Goal: Transaction & Acquisition: Obtain resource

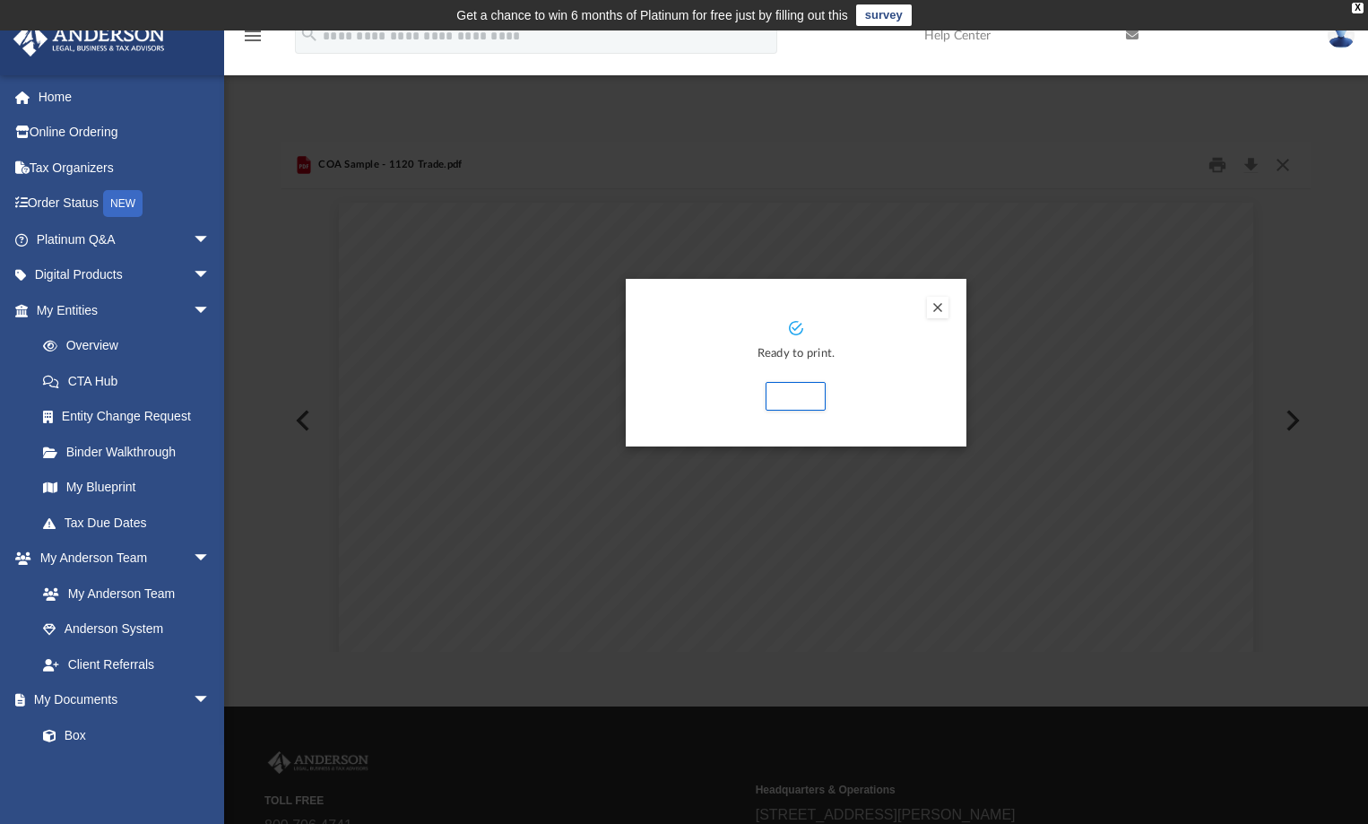
scroll to position [394, 1016]
click at [934, 307] on button "Preview" at bounding box center [938, 308] width 22 height 22
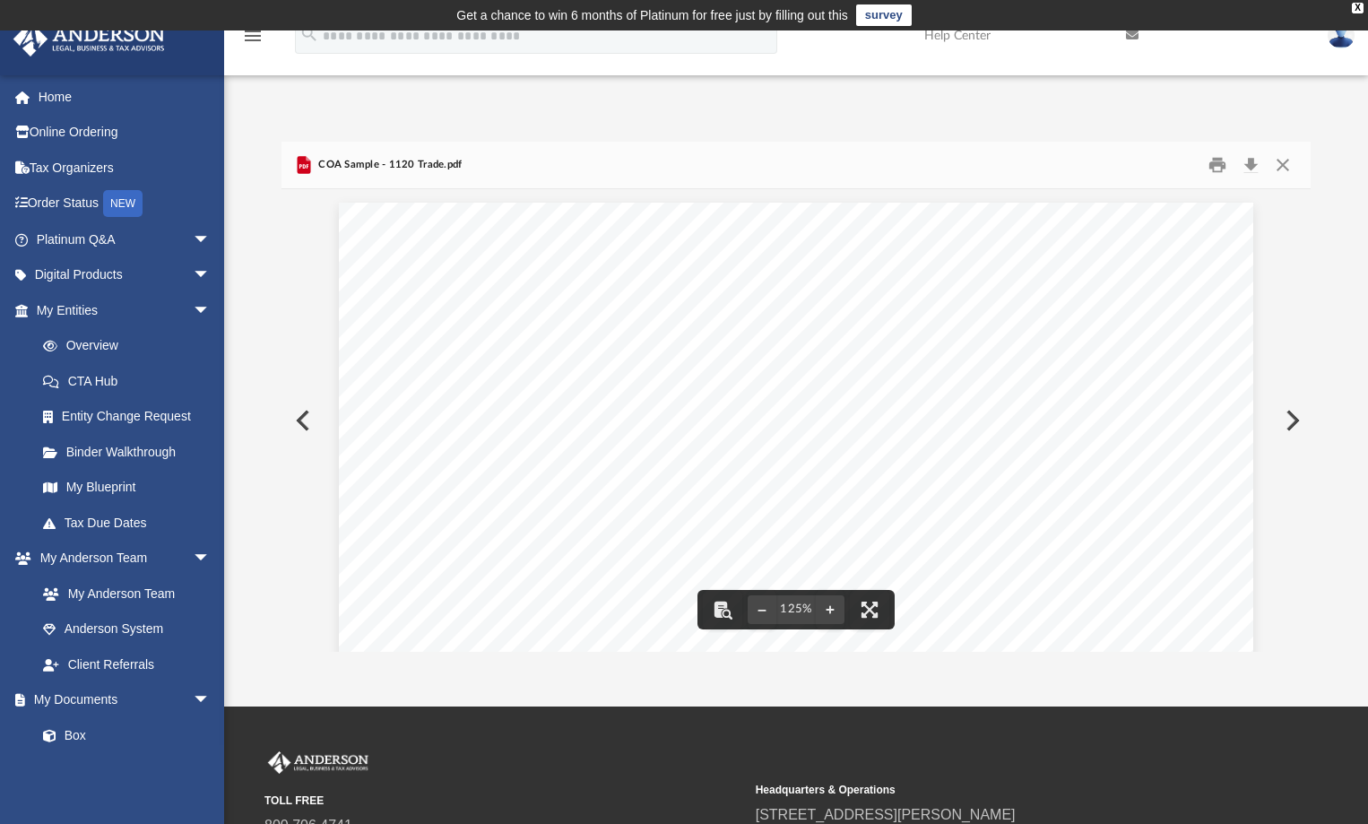
click at [250, 43] on icon "menu" at bounding box center [253, 36] width 22 height 22
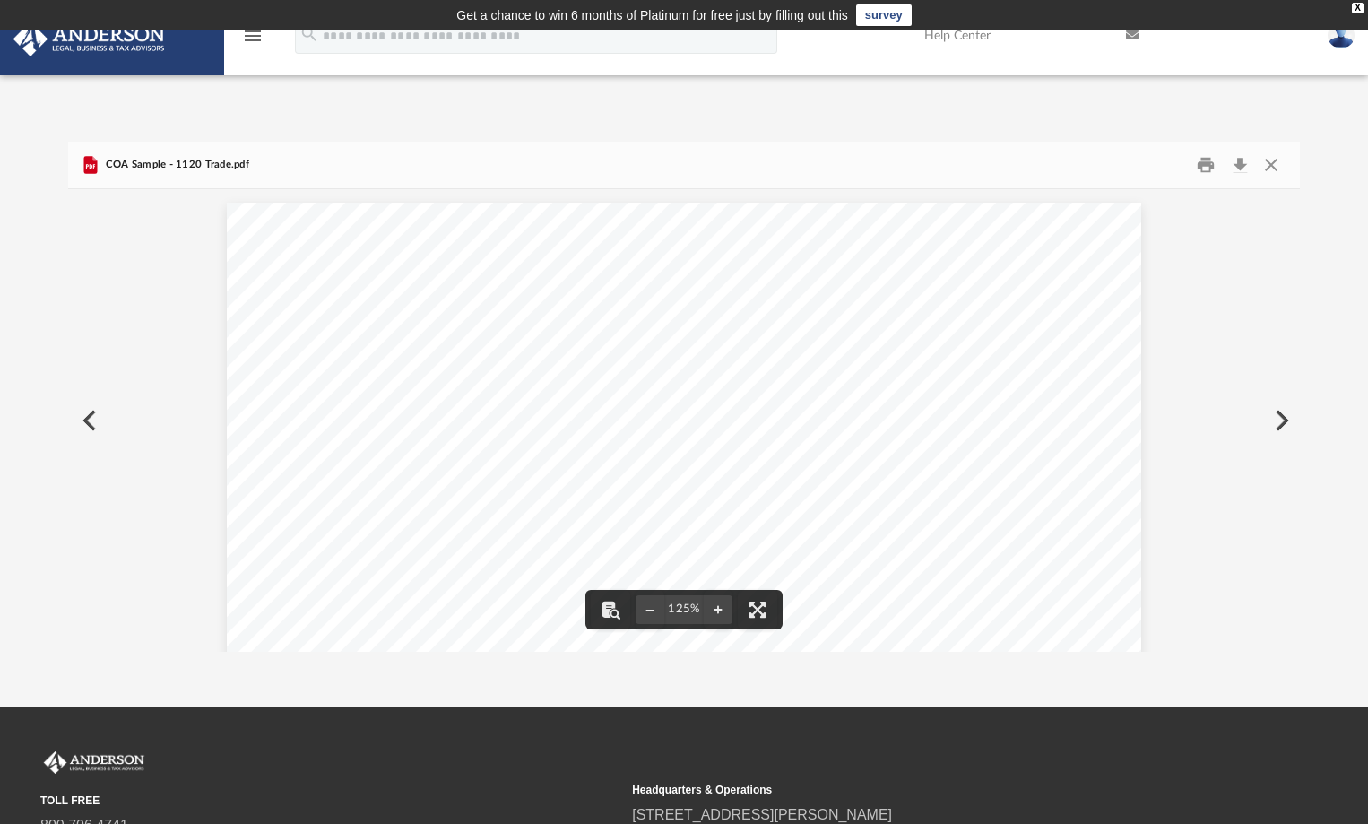
scroll to position [394, 1218]
click at [1275, 417] on button "Preview" at bounding box center [1279, 420] width 39 height 50
click at [87, 416] on button "Preview" at bounding box center [87, 420] width 39 height 50
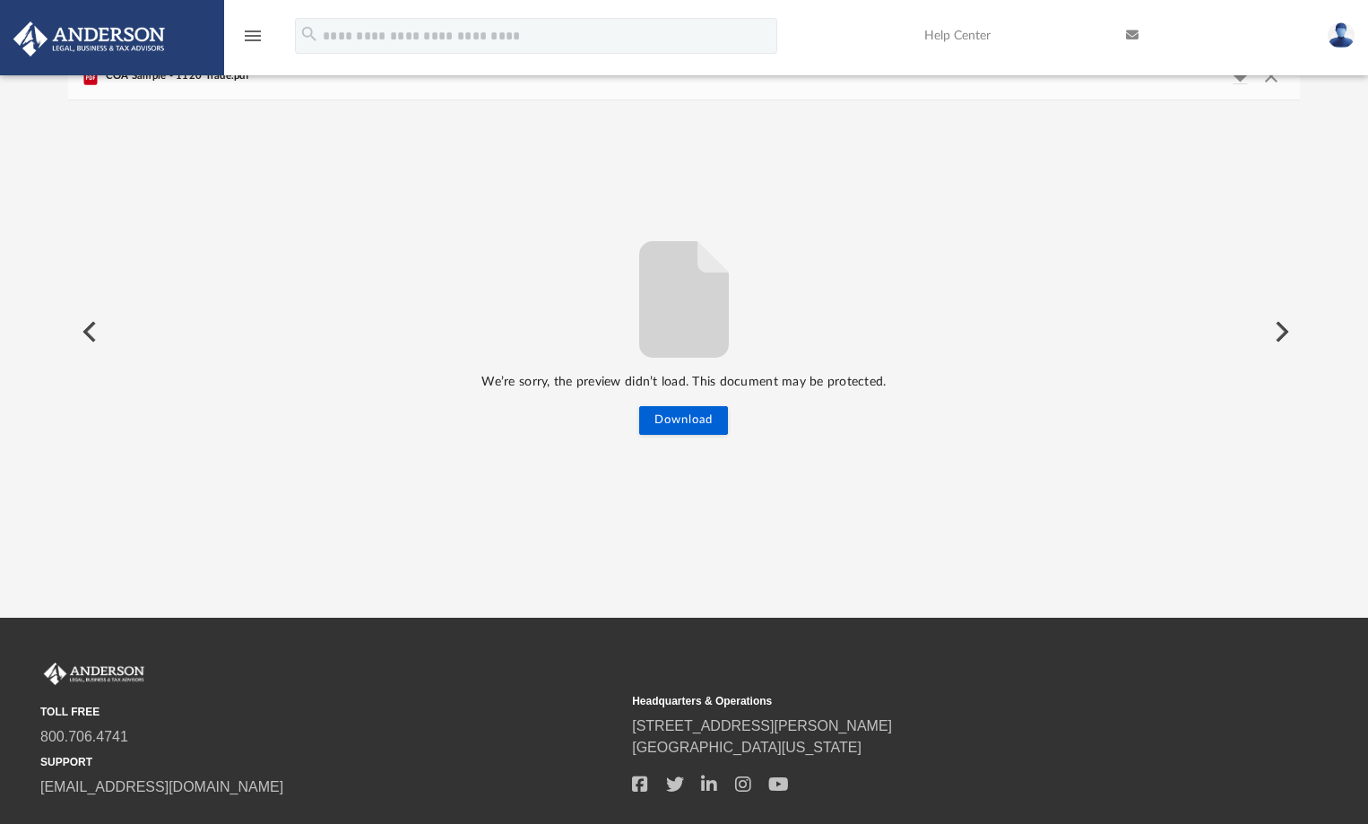
scroll to position [0, 0]
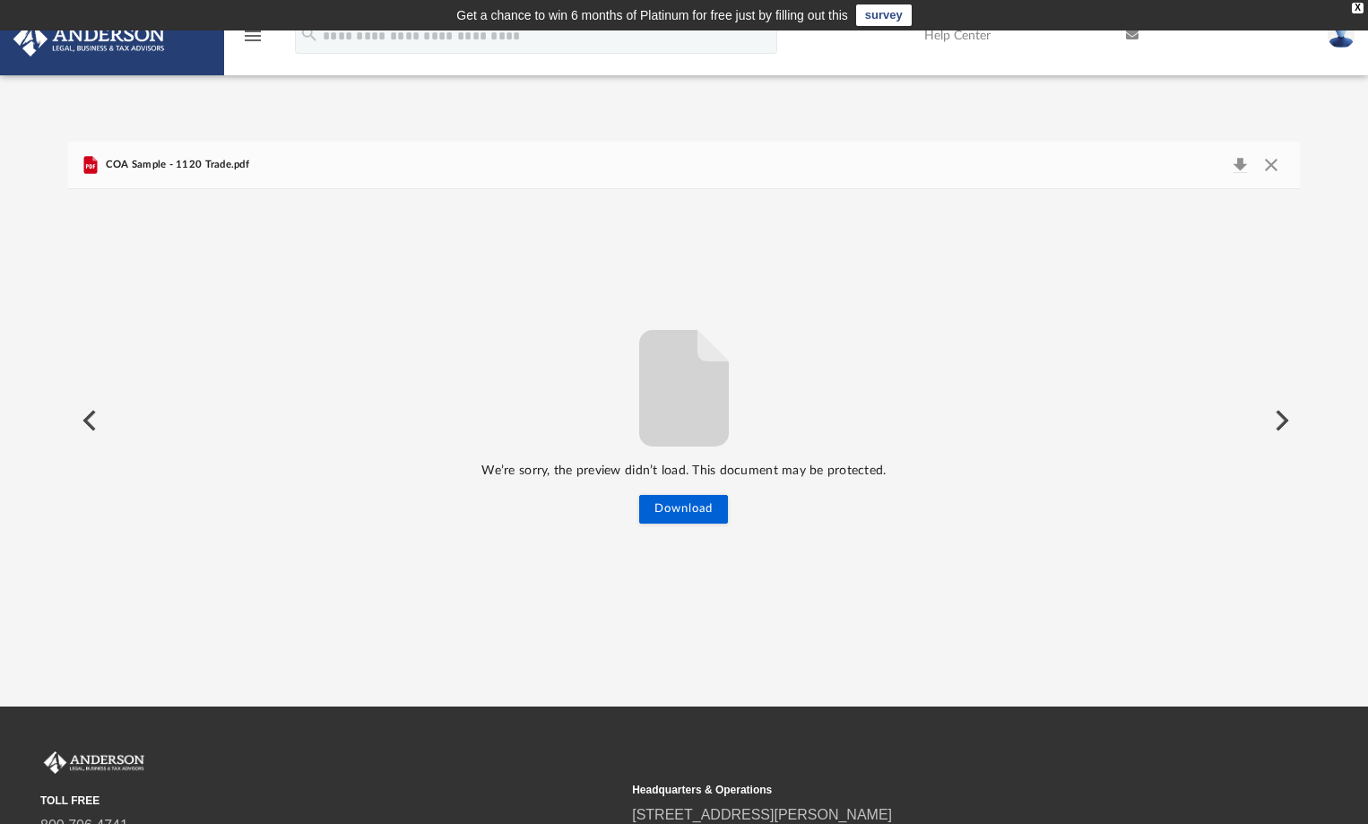
click at [247, 36] on icon "menu" at bounding box center [253, 36] width 22 height 22
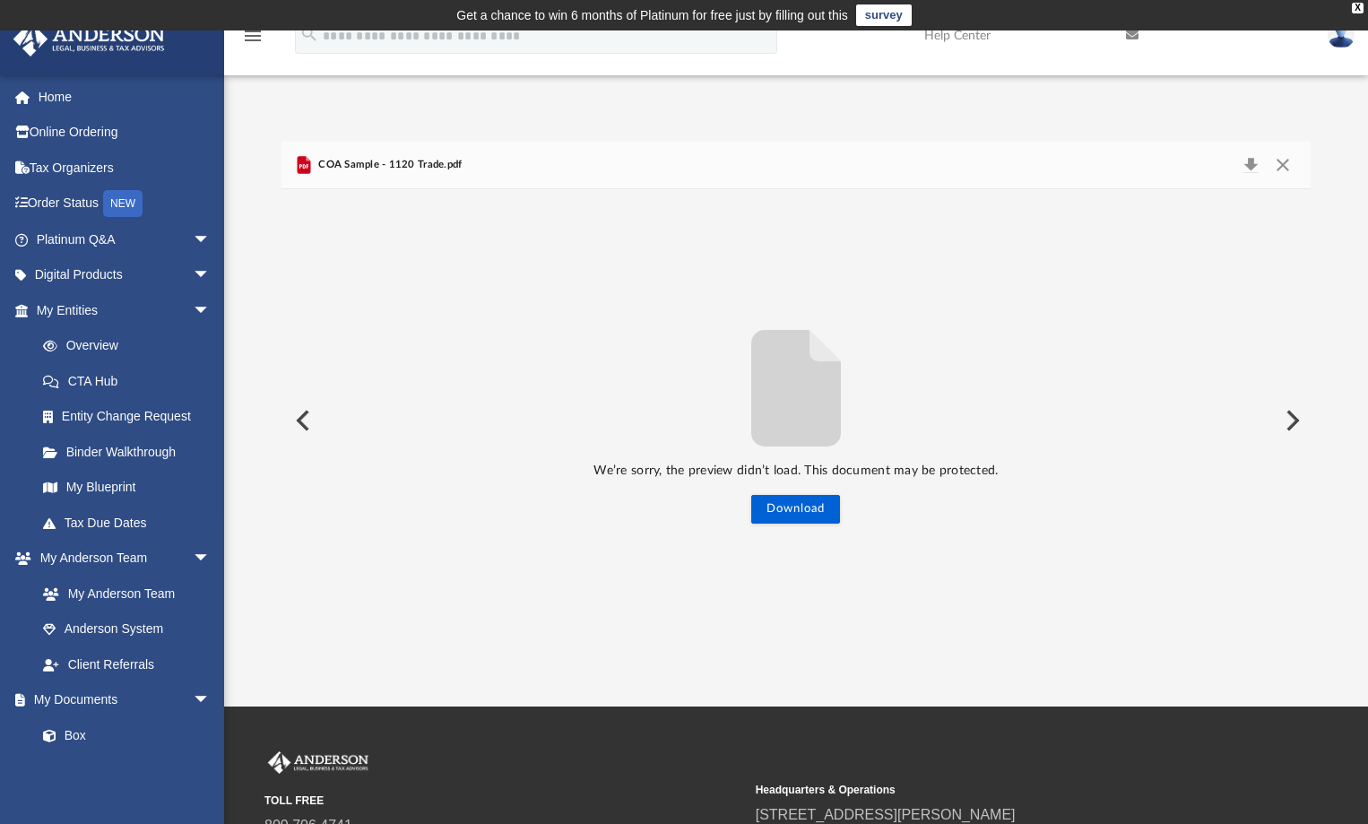
scroll to position [394, 1016]
click at [1254, 163] on button "Download" at bounding box center [1250, 164] width 32 height 25
click at [1281, 166] on button "Close" at bounding box center [1282, 164] width 32 height 25
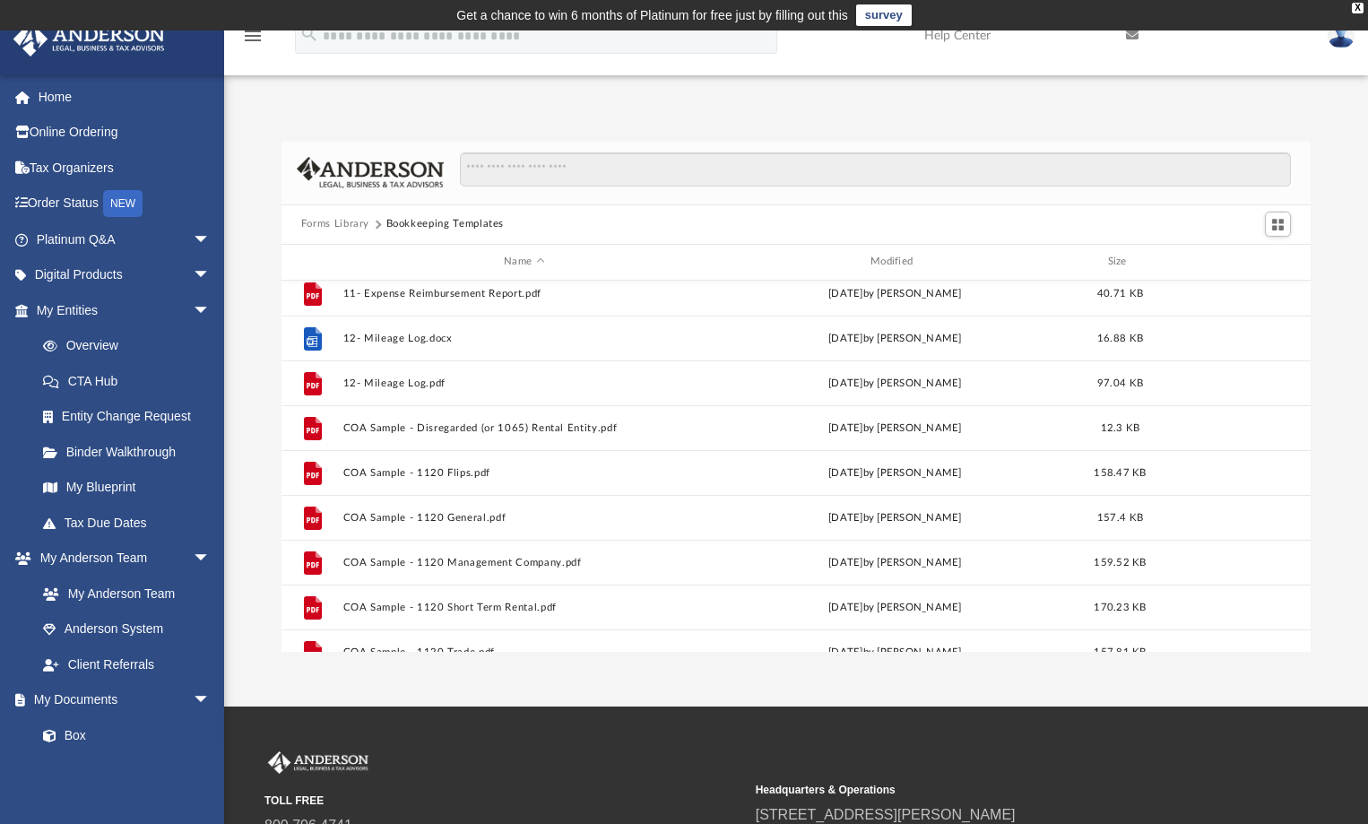
scroll to position [0, 0]
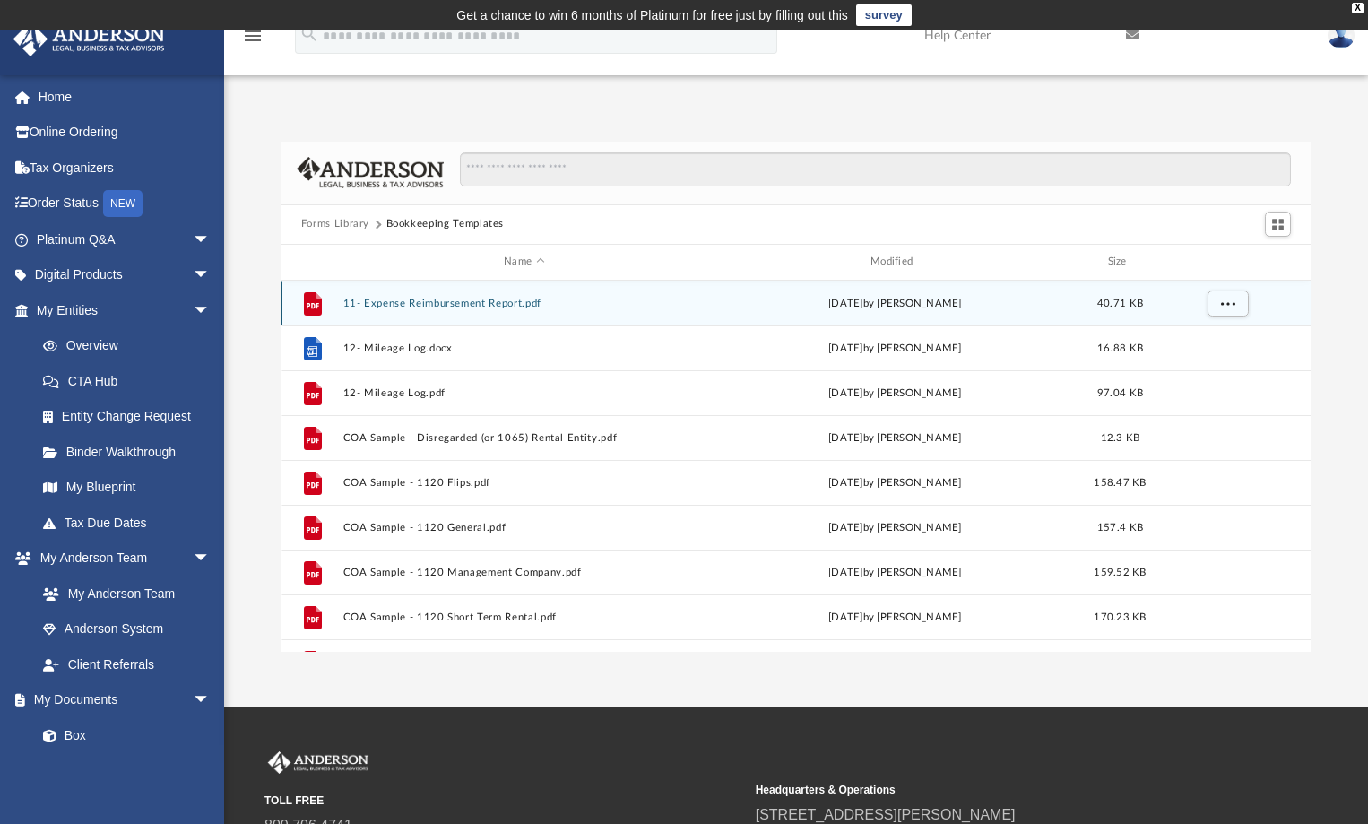
click at [455, 307] on button "11- Expense Reimbursement Report.pdf" at bounding box center [523, 303] width 363 height 12
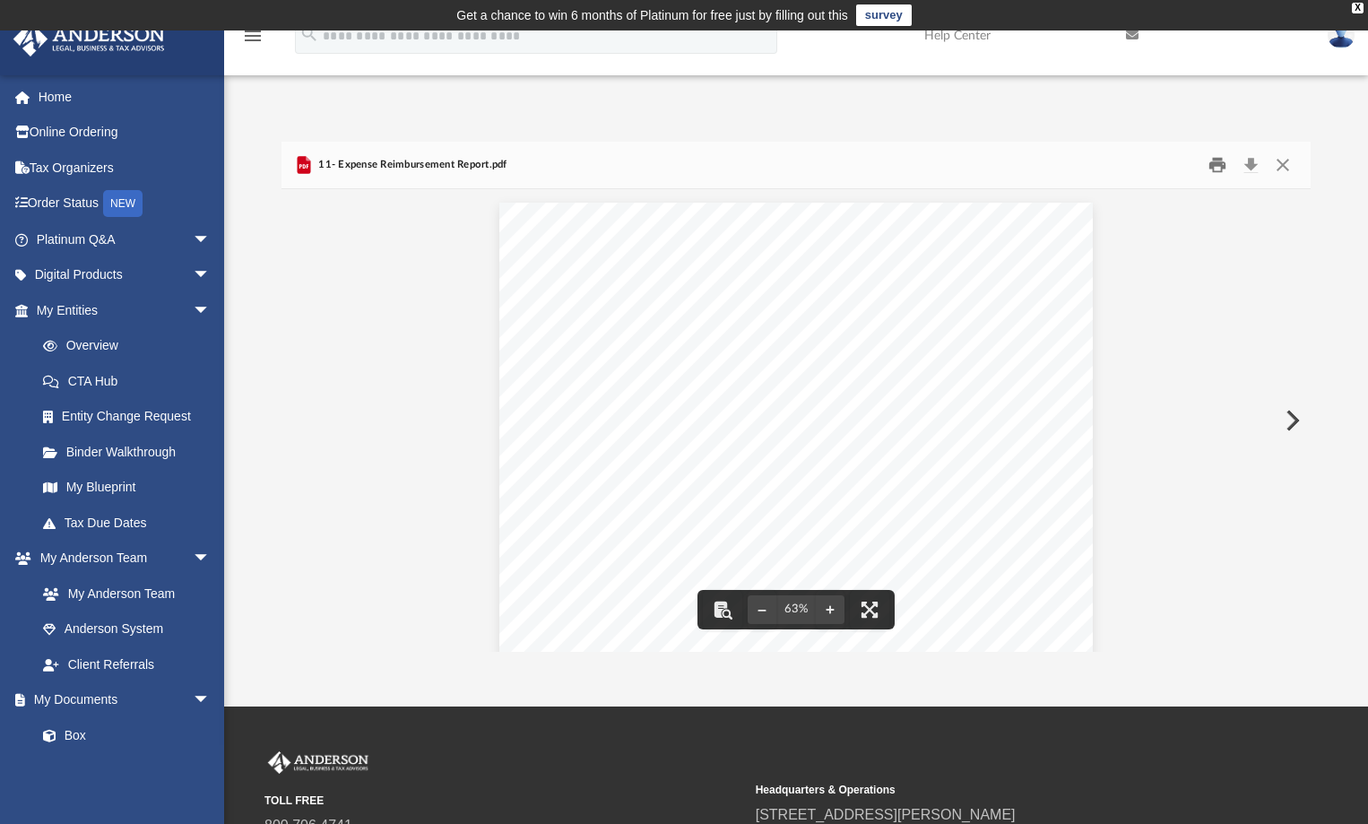
click at [1217, 169] on button "Print" at bounding box center [1217, 165] width 36 height 28
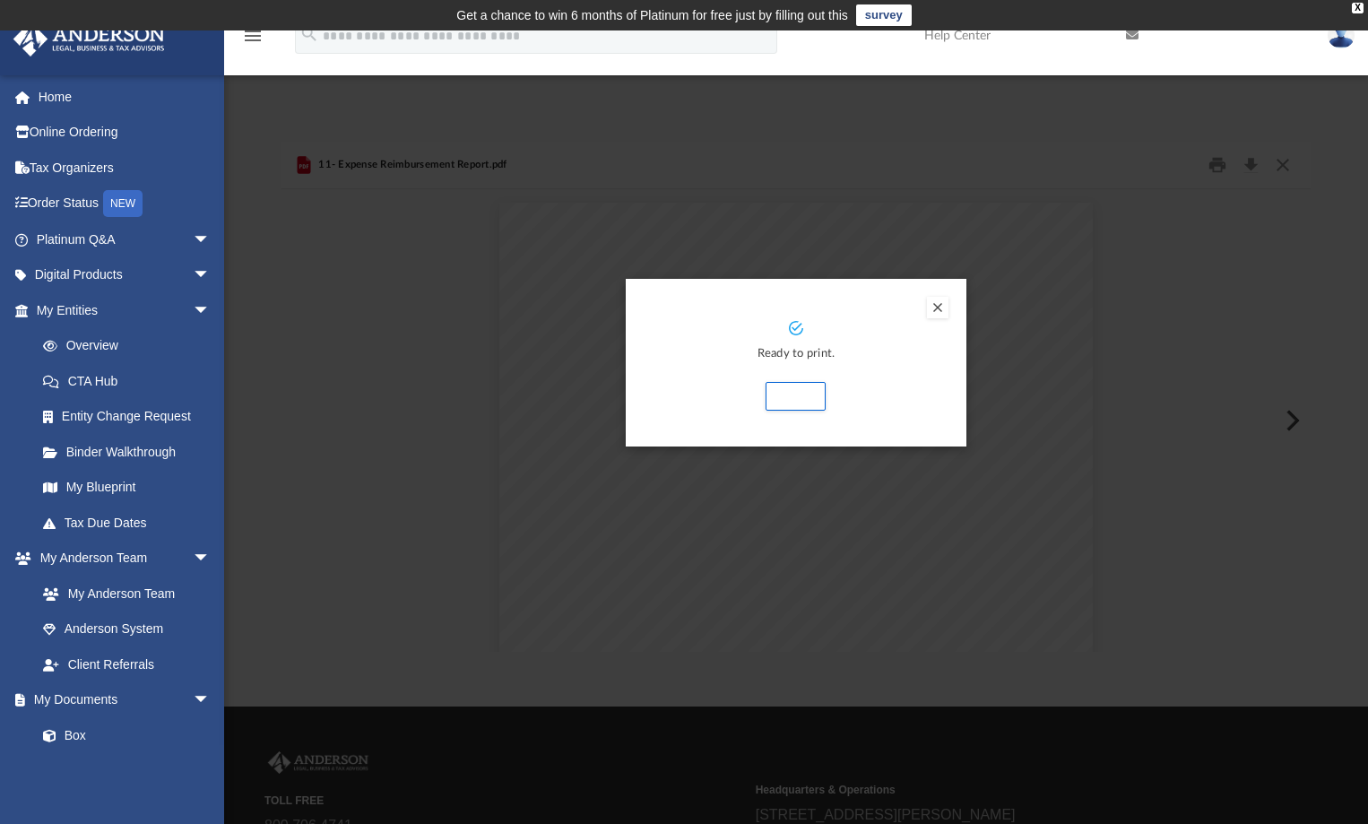
click at [940, 315] on button "Preview" at bounding box center [938, 308] width 22 height 22
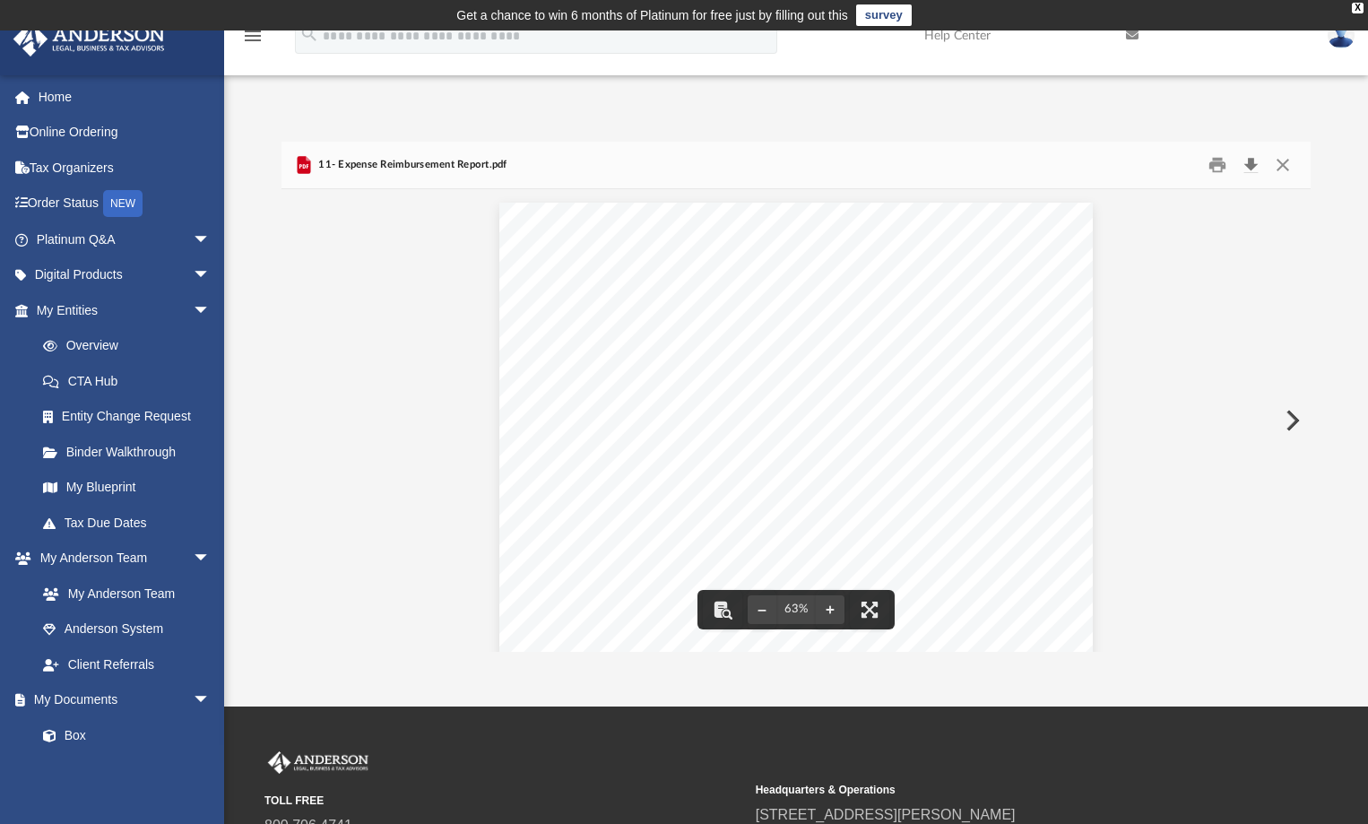
click at [1255, 164] on button "Download" at bounding box center [1250, 165] width 32 height 28
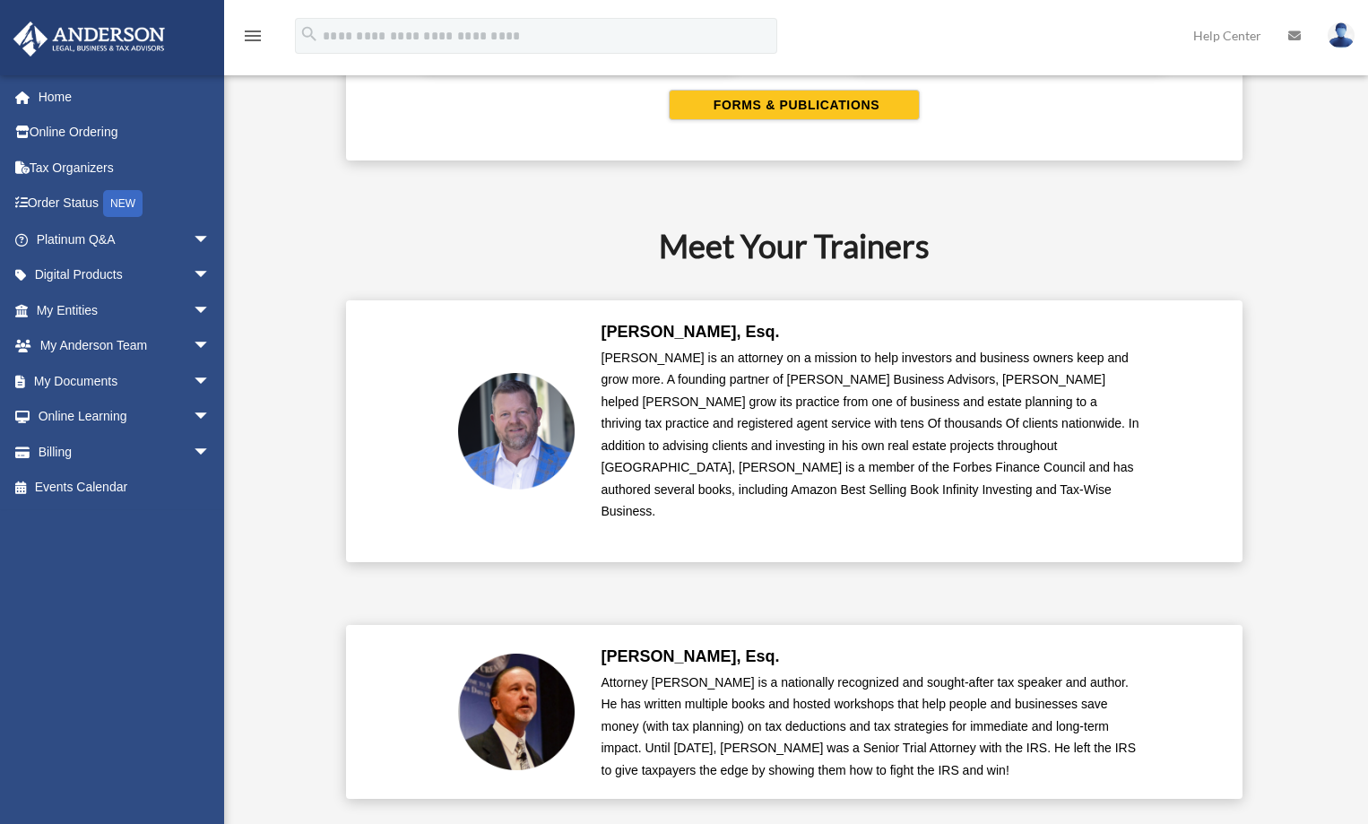
scroll to position [3944, 0]
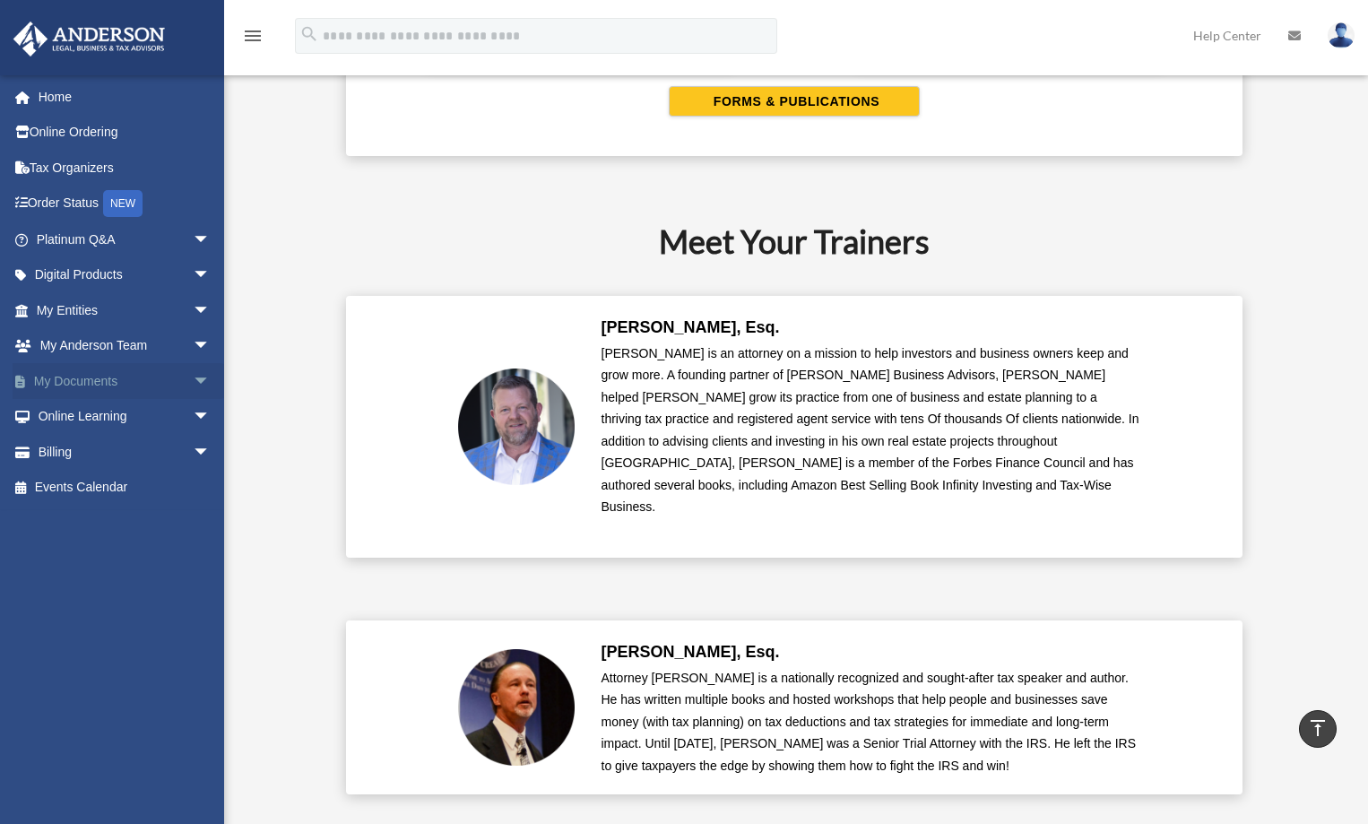
click at [193, 381] on span "arrow_drop_down" at bounding box center [211, 381] width 36 height 37
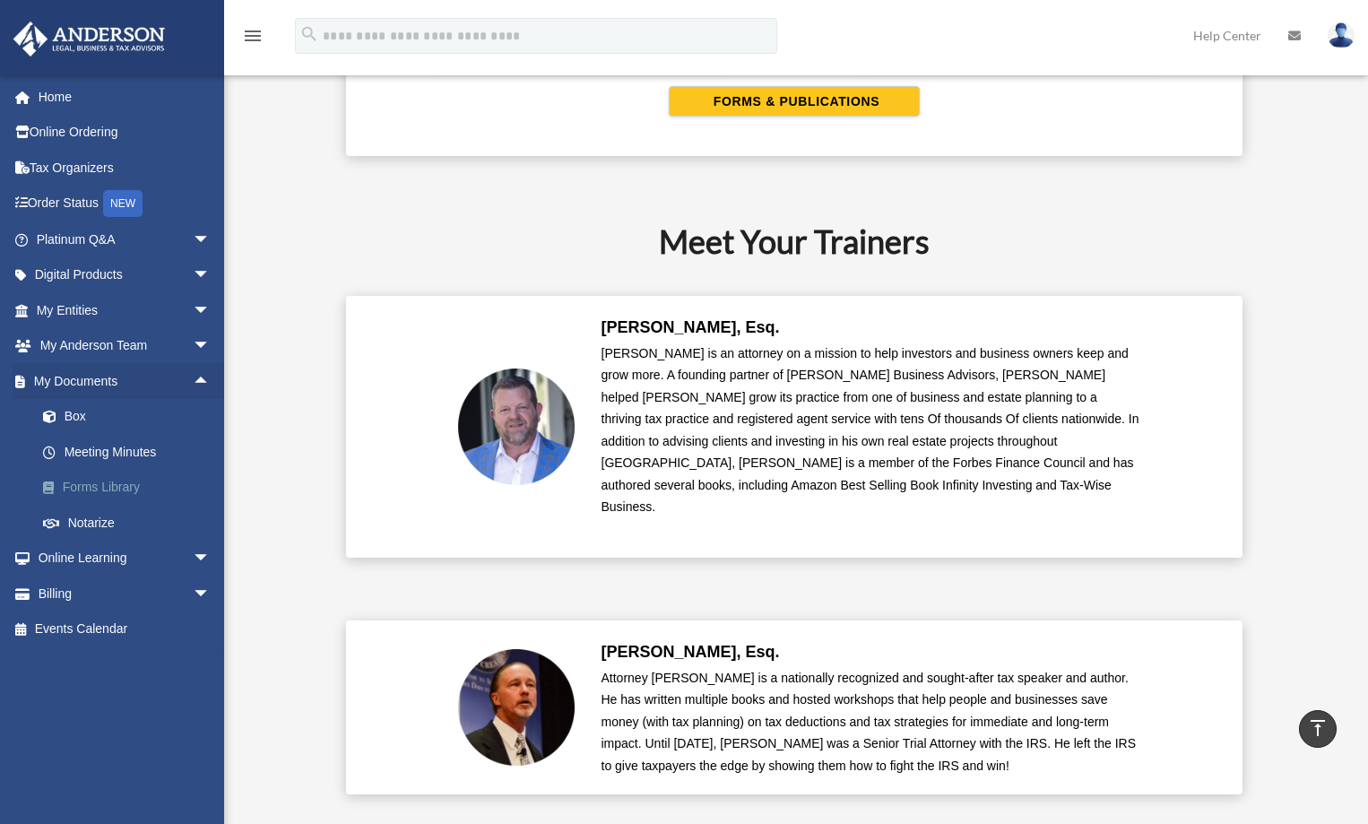
click at [121, 488] on link "Forms Library" at bounding box center [131, 488] width 212 height 36
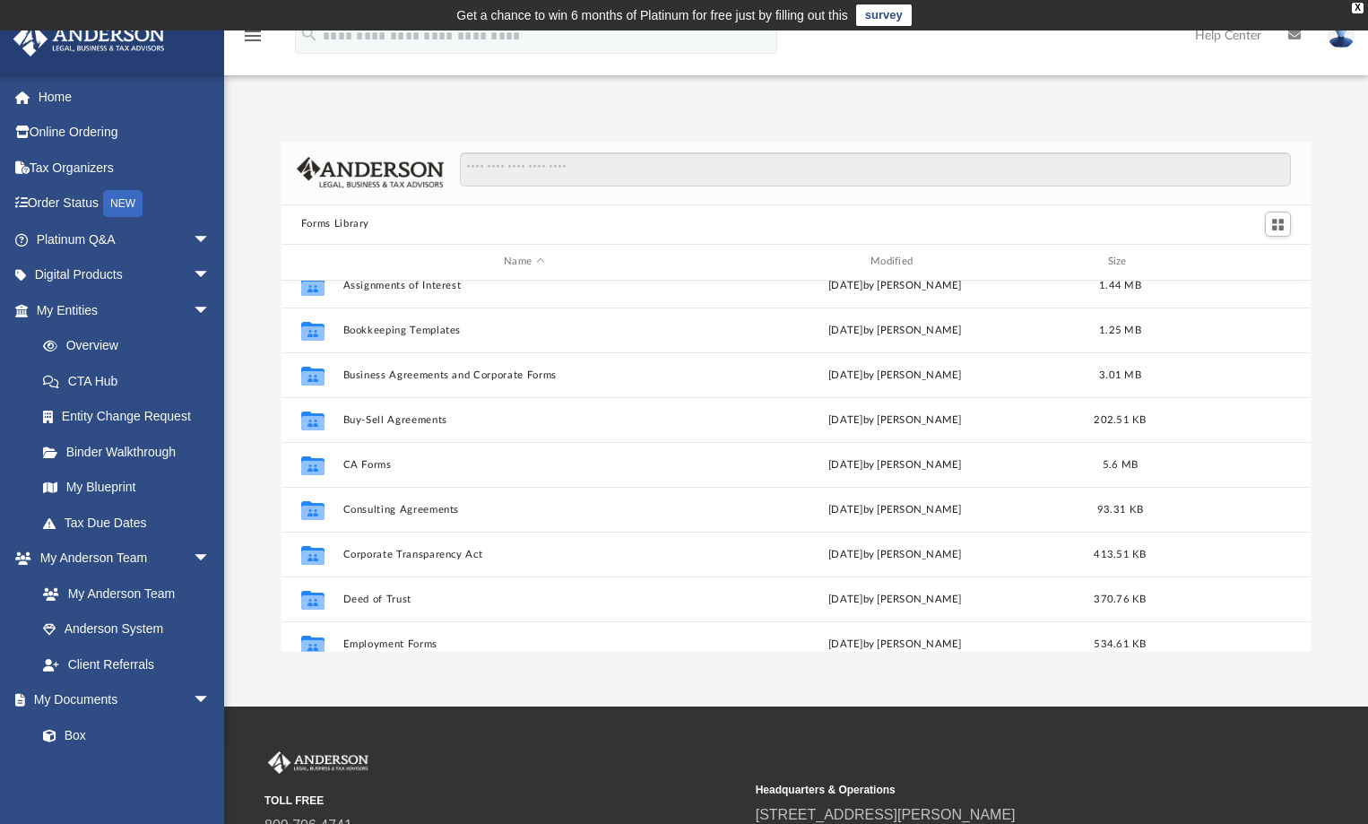
scroll to position [179, 0]
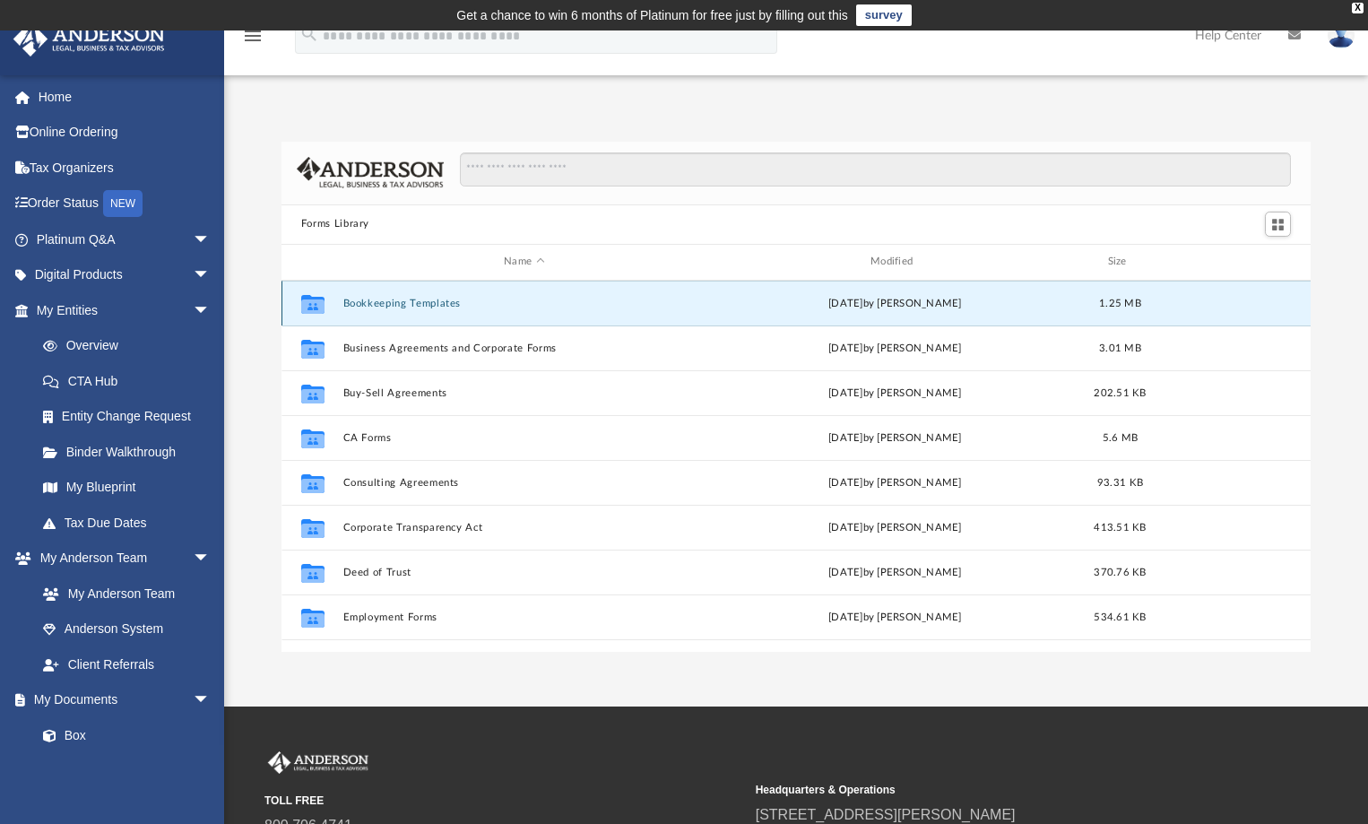
click at [441, 302] on button "Bookkeeping Templates" at bounding box center [523, 303] width 363 height 12
click at [441, 303] on button "Bookkeeping Templates" at bounding box center [523, 303] width 363 height 12
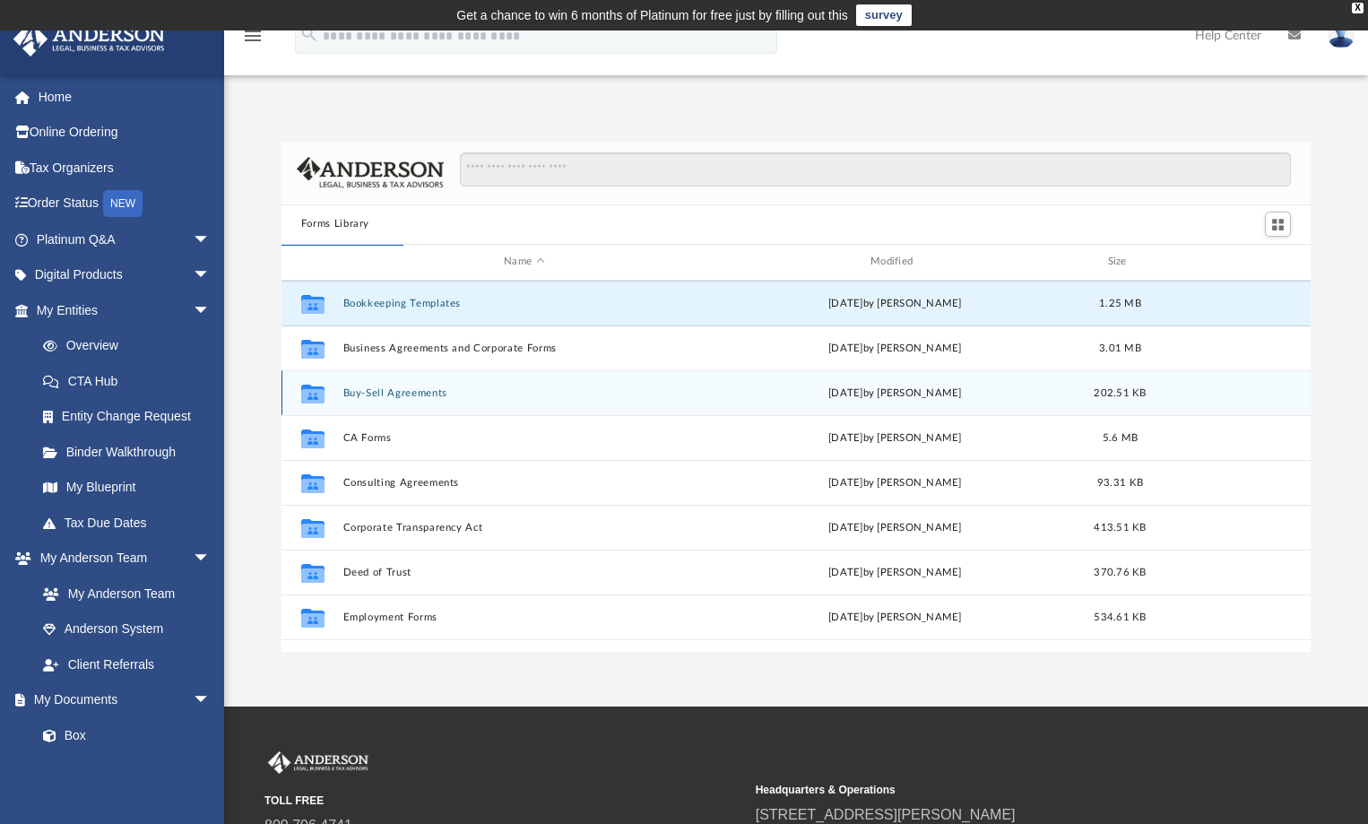
scroll to position [0, 0]
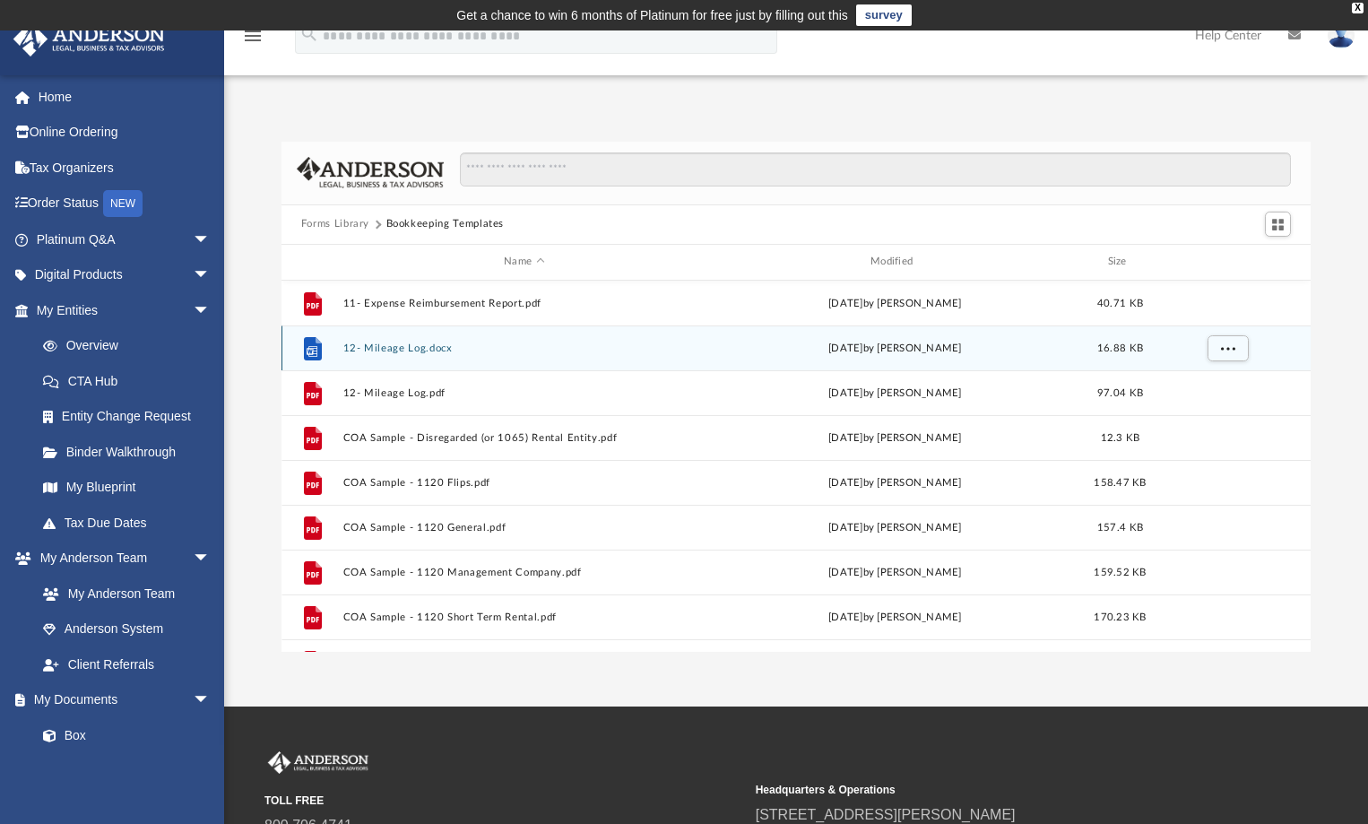
click at [386, 351] on button "12- Mileage Log.docx" at bounding box center [523, 347] width 363 height 12
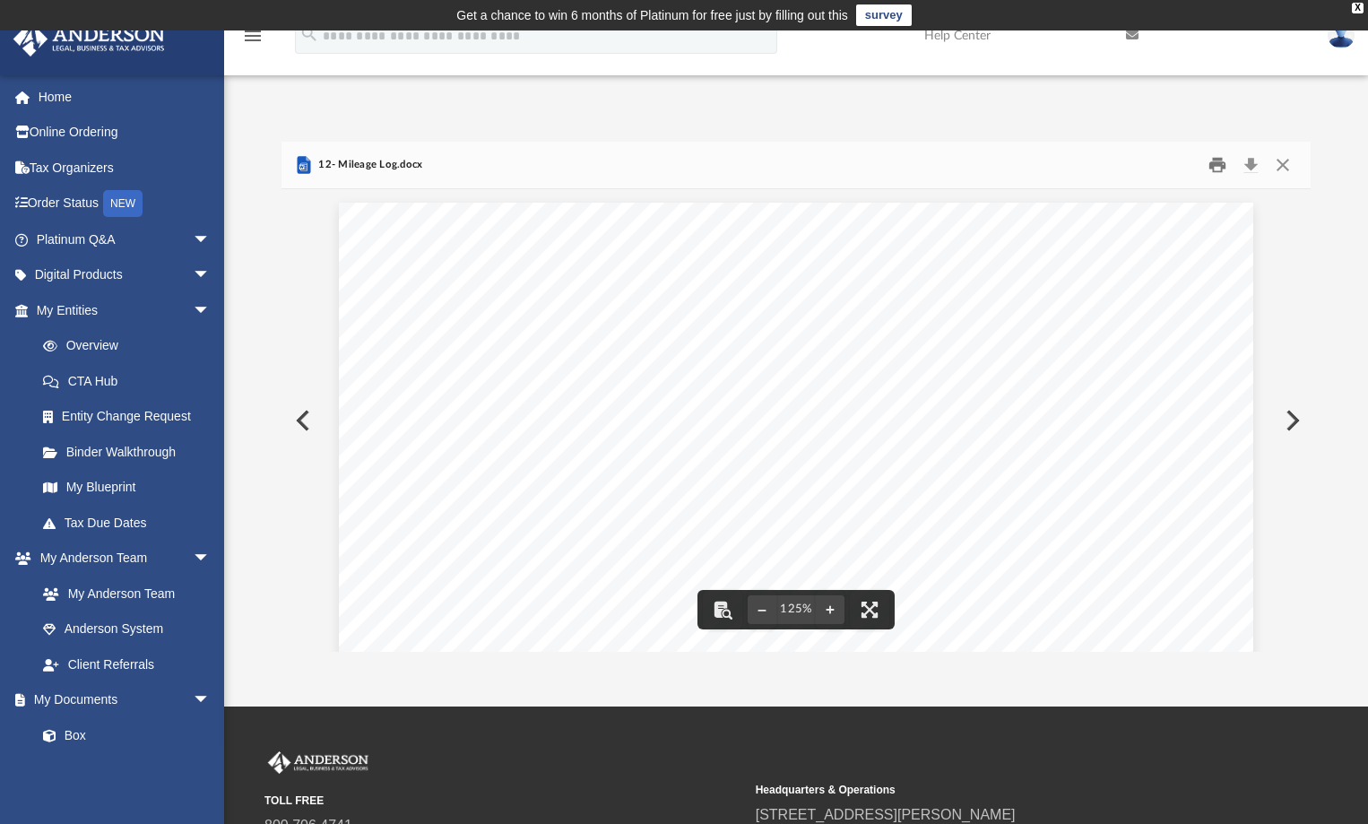
click at [1217, 166] on button "Print" at bounding box center [1217, 165] width 36 height 28
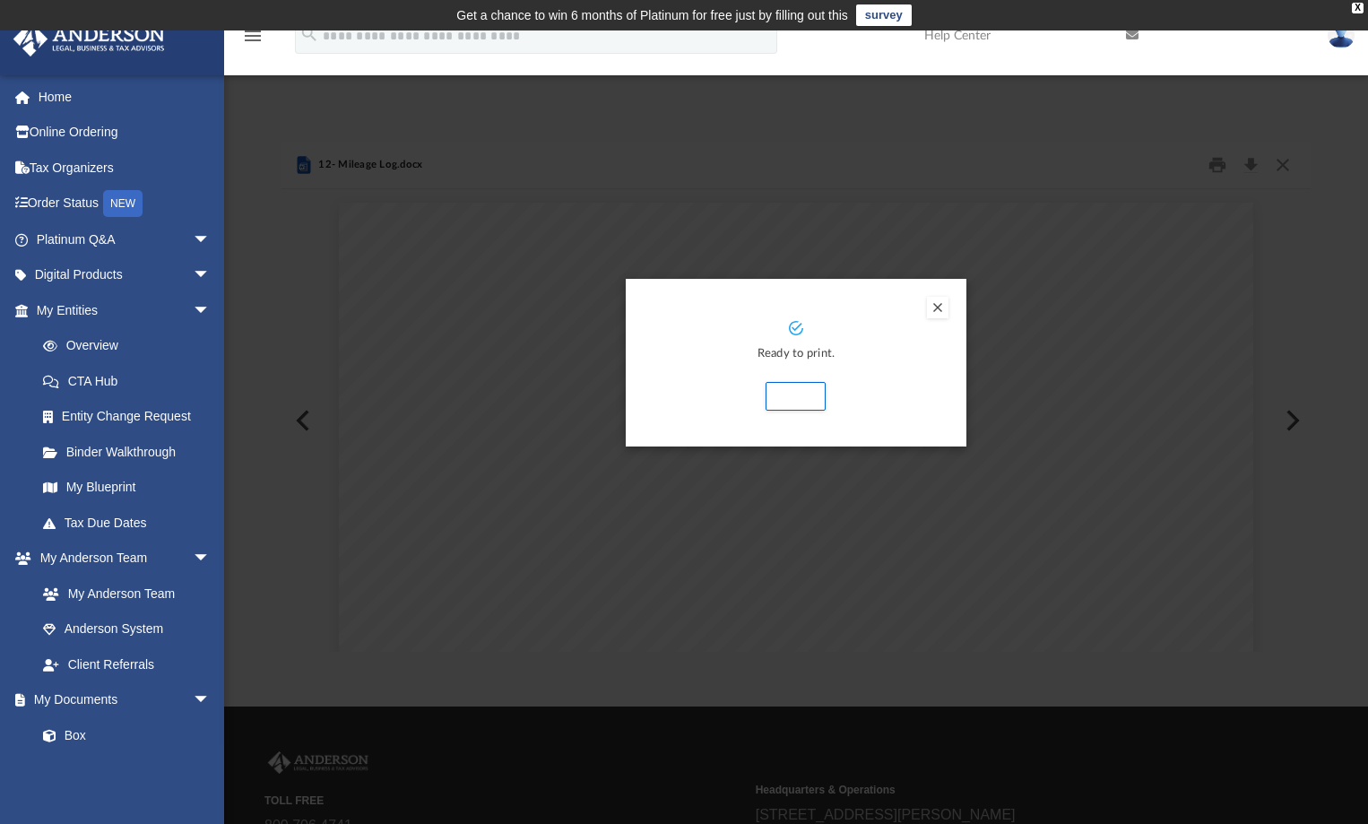
click at [939, 307] on button "Preview" at bounding box center [938, 308] width 22 height 22
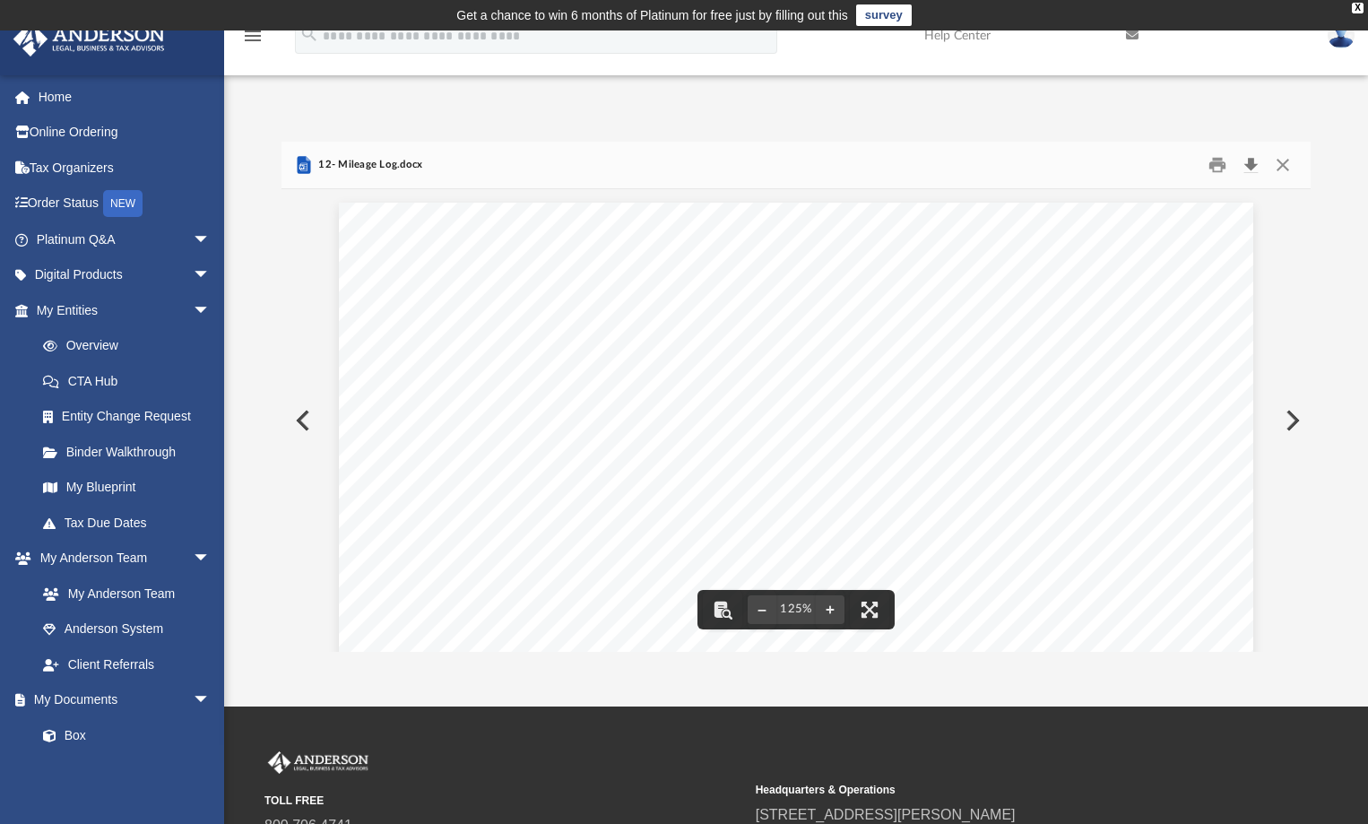
click at [1242, 159] on button "Download" at bounding box center [1250, 165] width 32 height 28
